Goal: Information Seeking & Learning: Learn about a topic

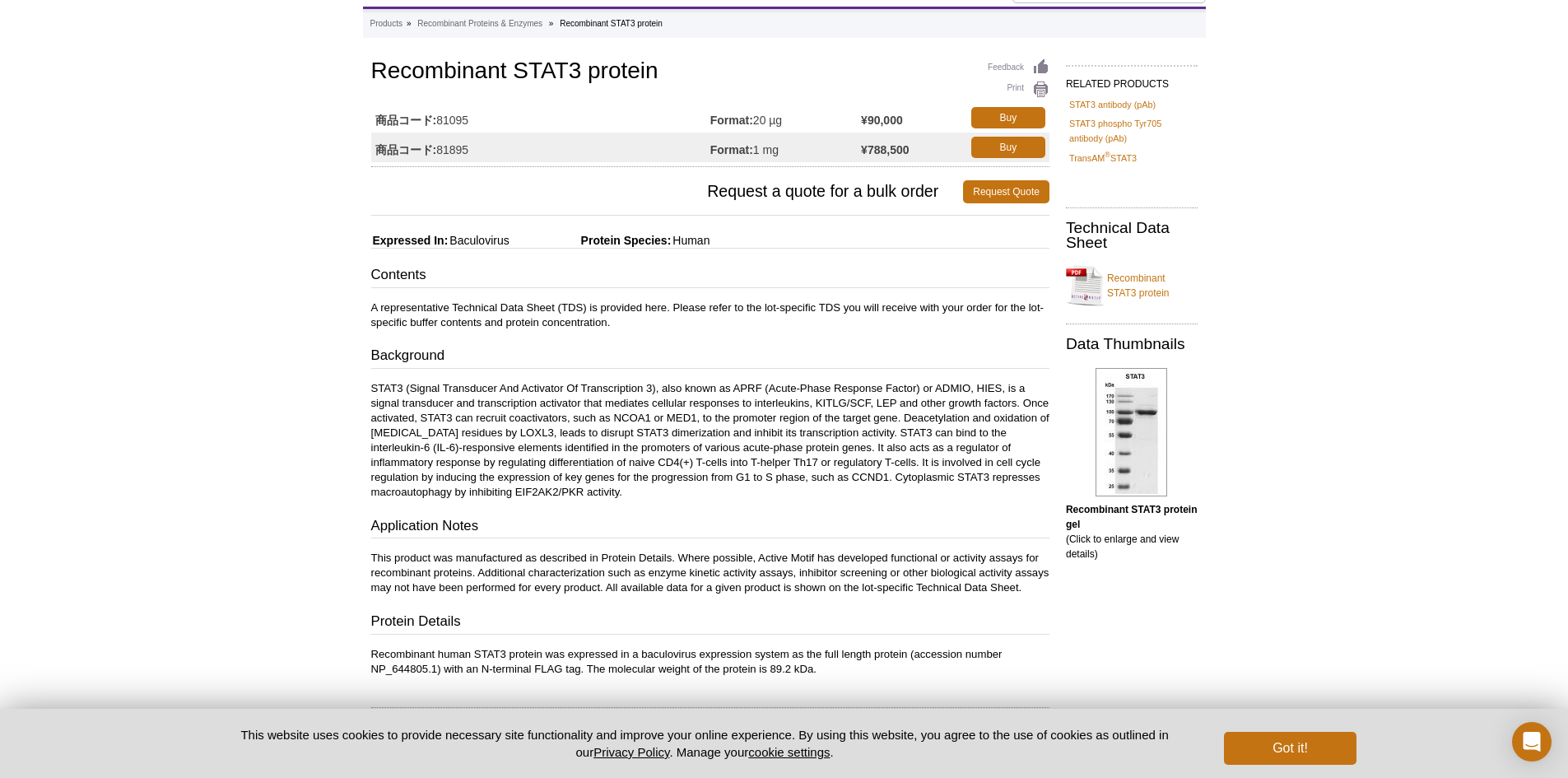
scroll to position [165, 0]
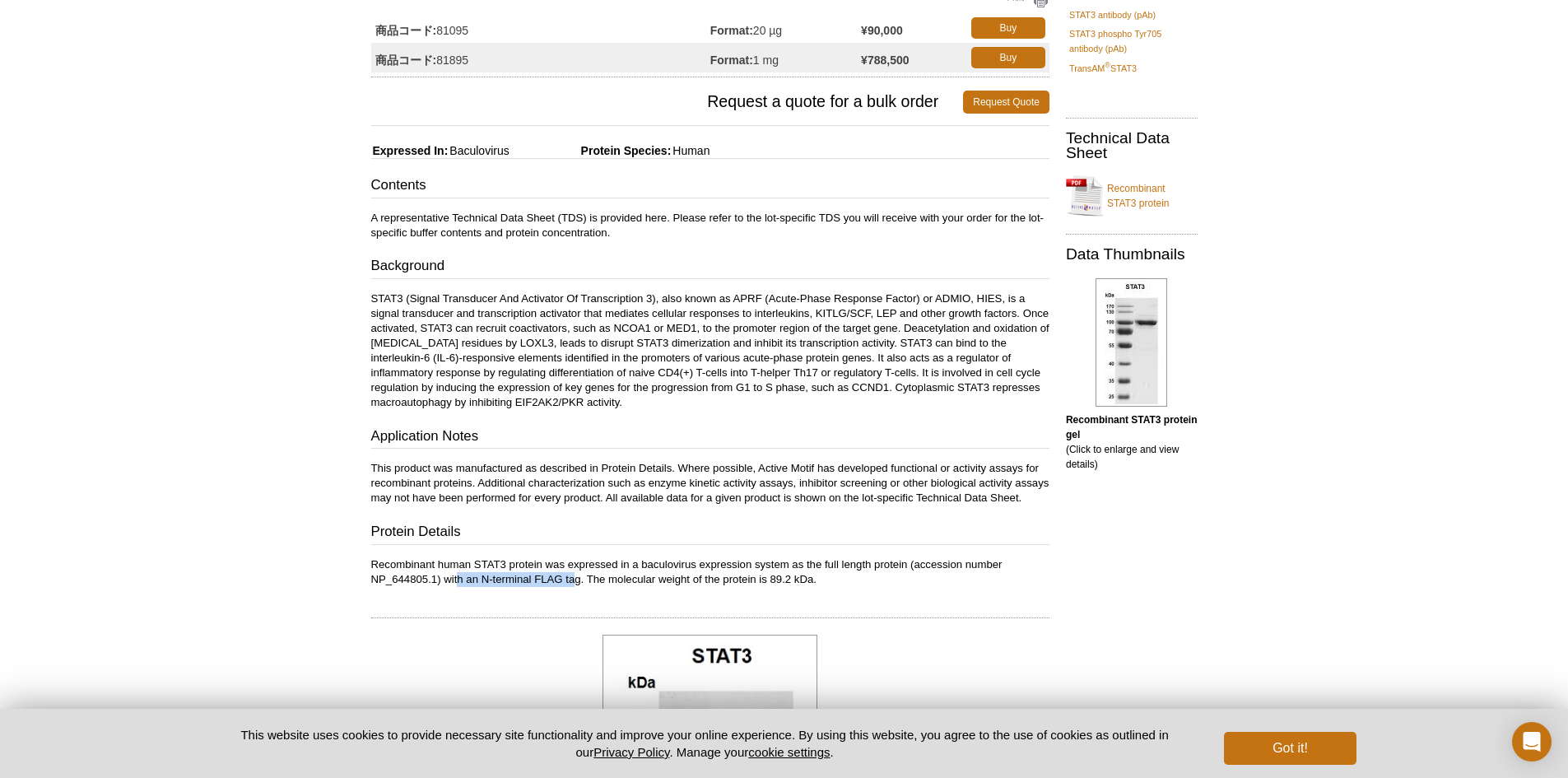
drag, startPoint x: 459, startPoint y: 592, endPoint x: 575, endPoint y: 592, distance: 116.0
click at [575, 587] on p "Recombinant human STAT3 protein was expressed in a baculovirus expression syste…" at bounding box center [710, 572] width 678 height 30
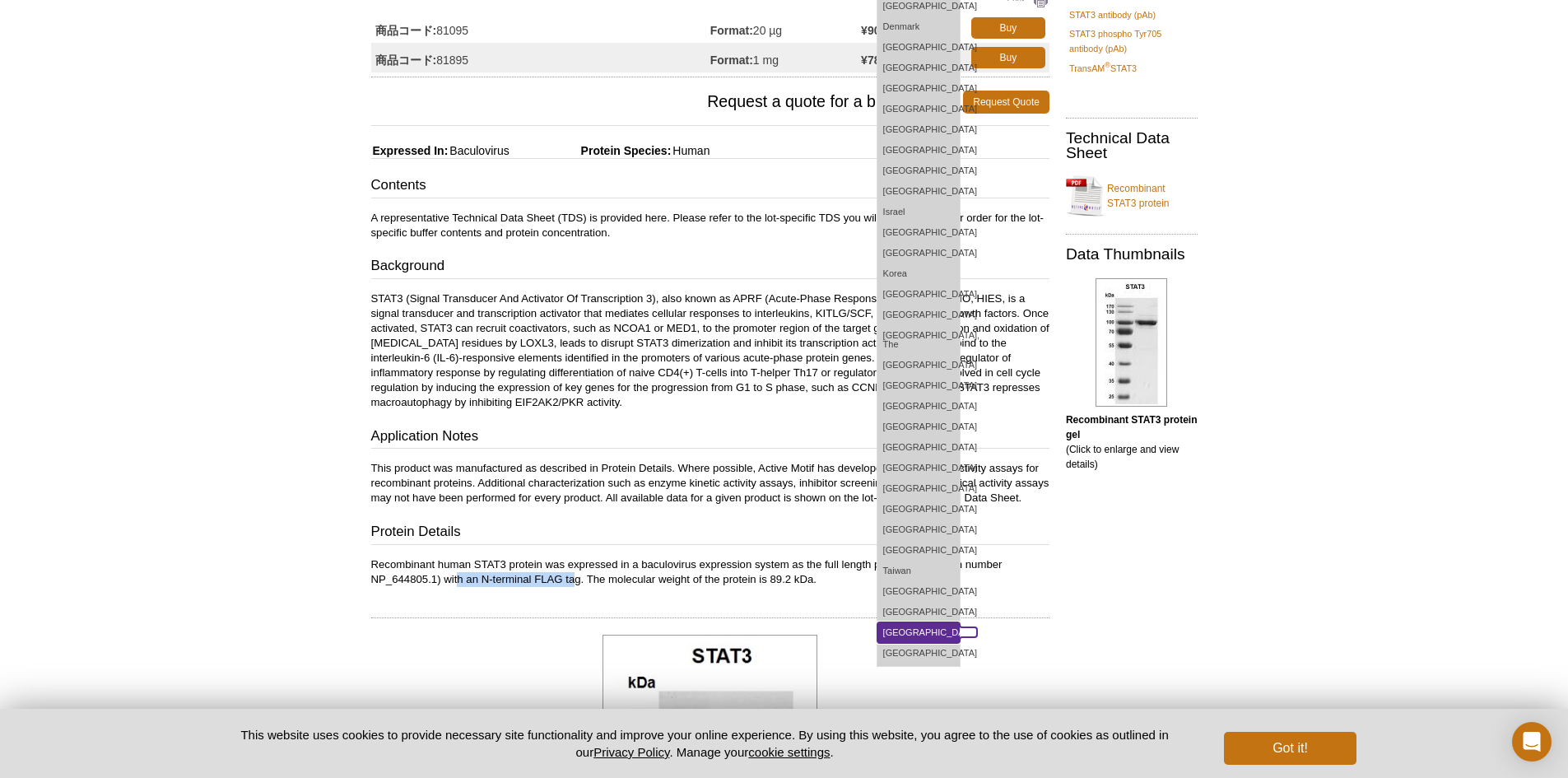
click at [959, 631] on link "United Kingdom" at bounding box center [918, 632] width 82 height 20
click at [959, 643] on link "[GEOGRAPHIC_DATA]" at bounding box center [918, 653] width 82 height 20
